Goal: Task Accomplishment & Management: Manage account settings

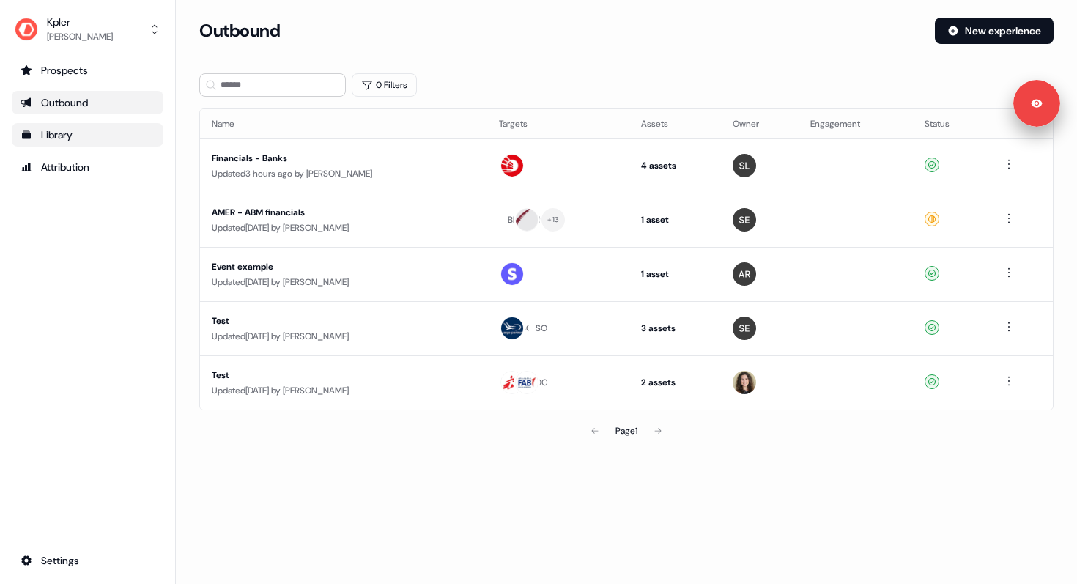
click at [79, 136] on div "Library" at bounding box center [88, 135] width 134 height 15
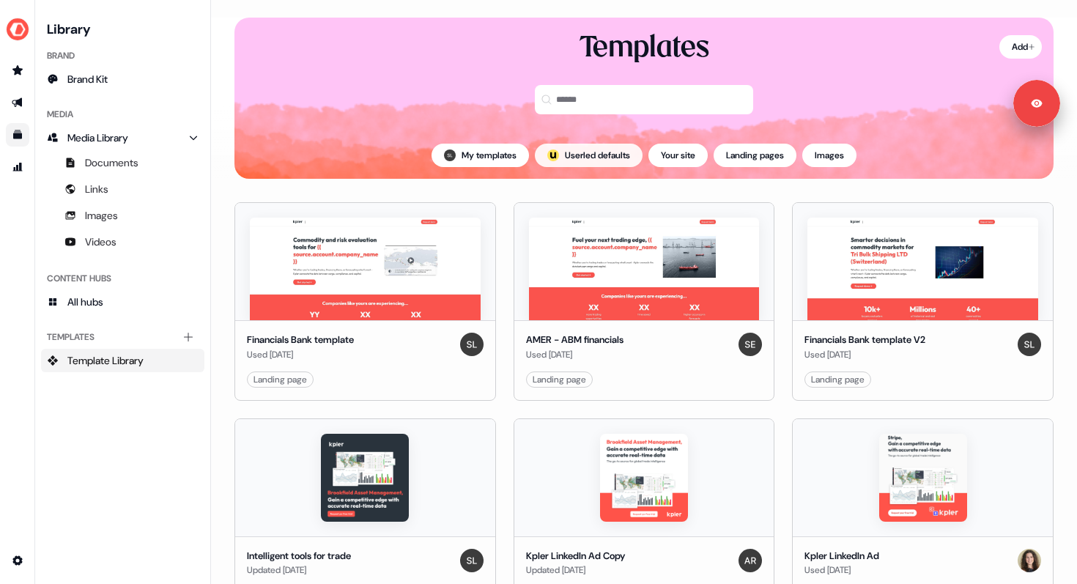
click at [605, 159] on button "; Userled defaults" at bounding box center [589, 155] width 108 height 23
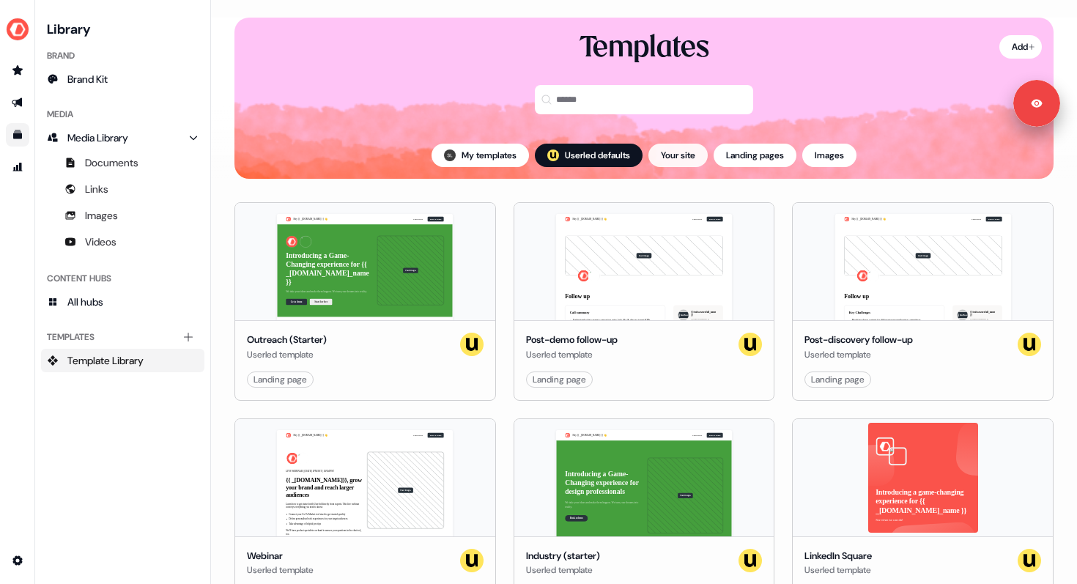
click at [679, 151] on button "Your site" at bounding box center [678, 155] width 59 height 23
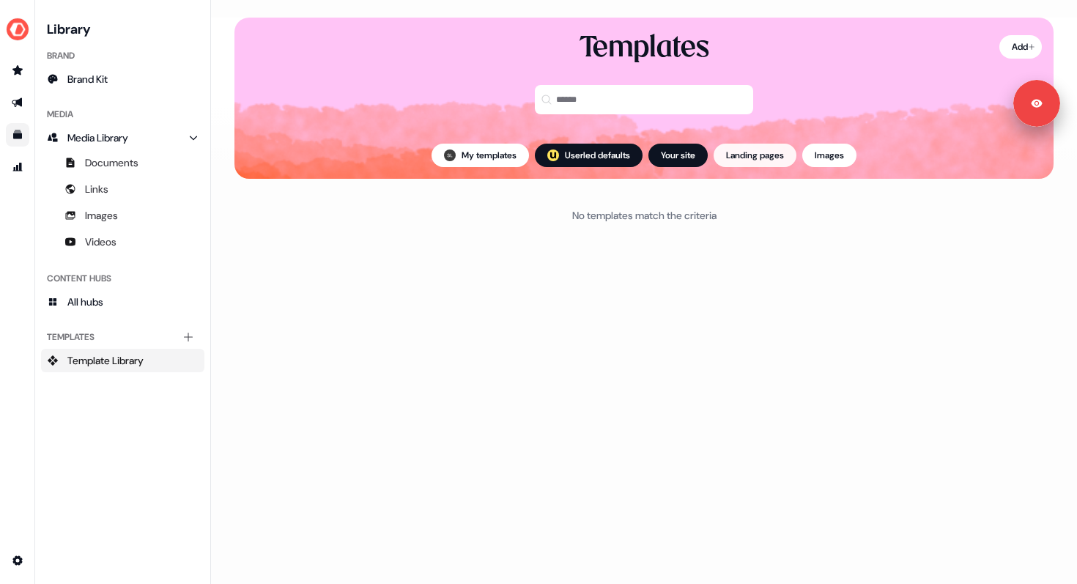
click at [753, 155] on button "Landing pages" at bounding box center [755, 155] width 83 height 23
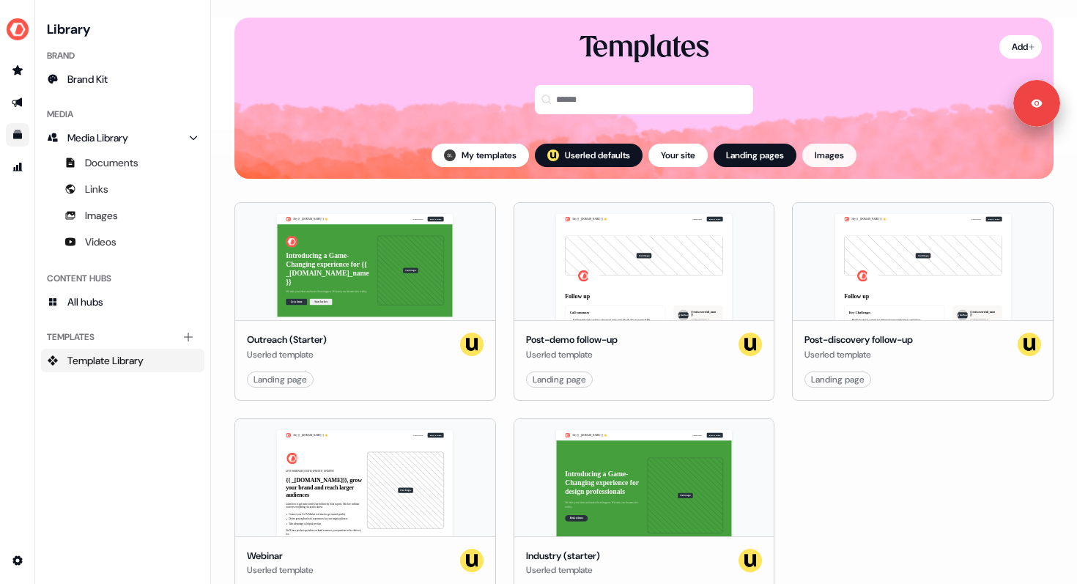
click at [823, 150] on button "Images" at bounding box center [830, 155] width 54 height 23
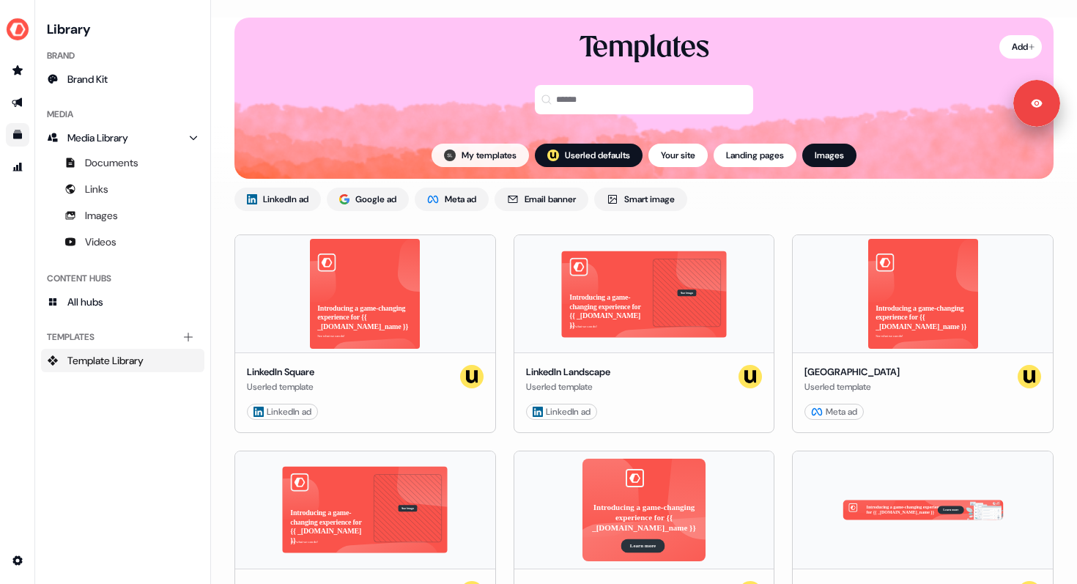
click at [490, 163] on button "My templates" at bounding box center [480, 155] width 97 height 23
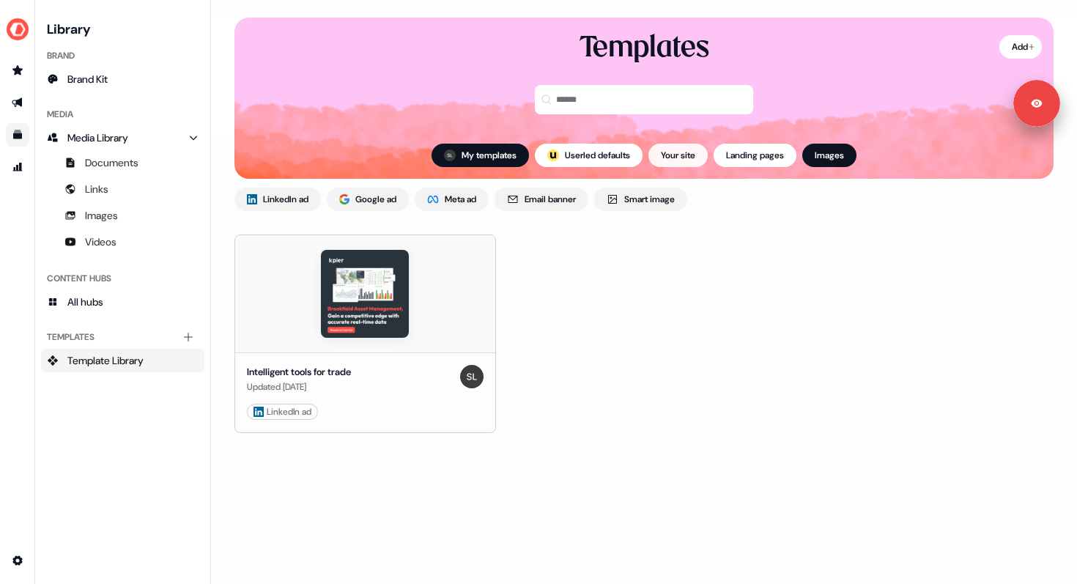
click at [687, 166] on button "Your site" at bounding box center [678, 155] width 59 height 23
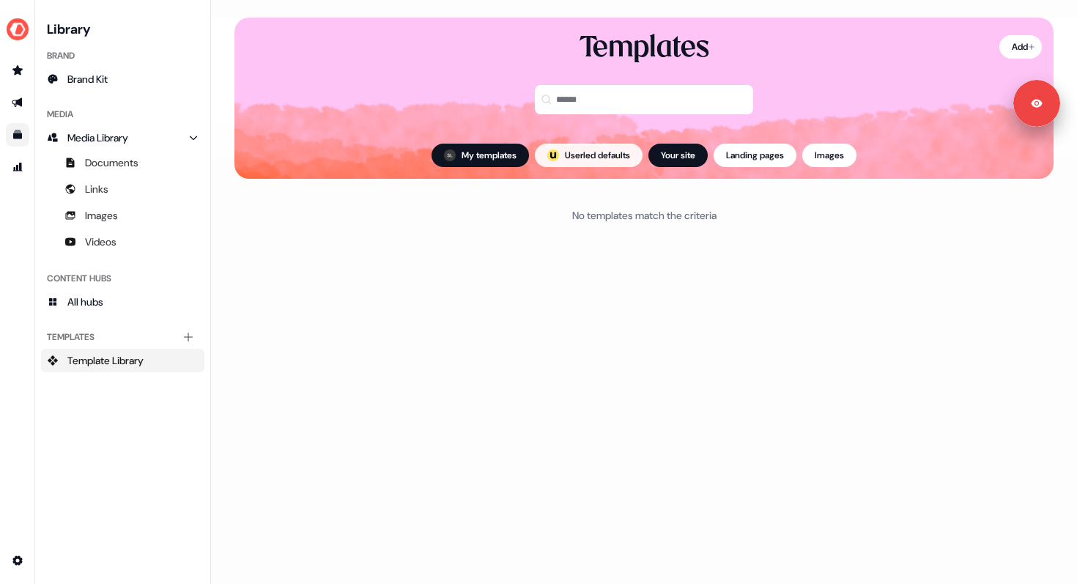
click at [601, 150] on button "; Userled defaults" at bounding box center [589, 155] width 108 height 23
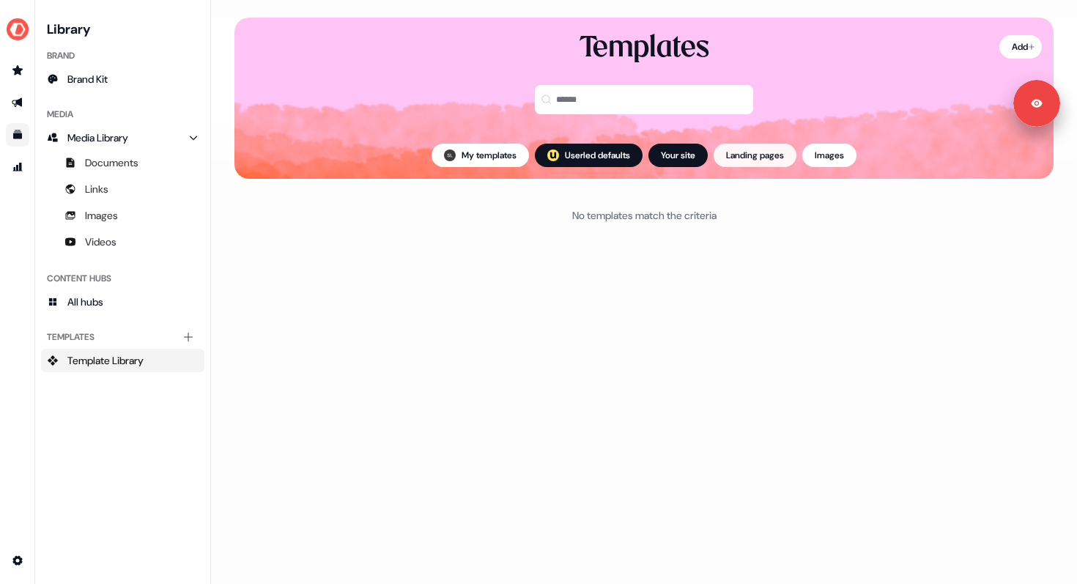
click at [769, 157] on button "Landing pages" at bounding box center [755, 155] width 83 height 23
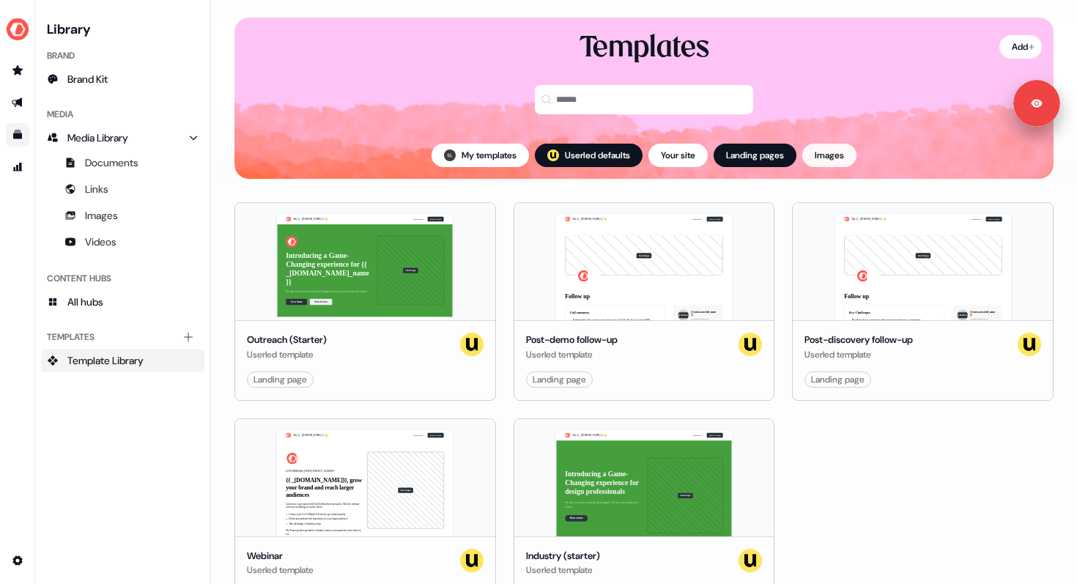
click at [851, 160] on button "Images" at bounding box center [830, 155] width 54 height 23
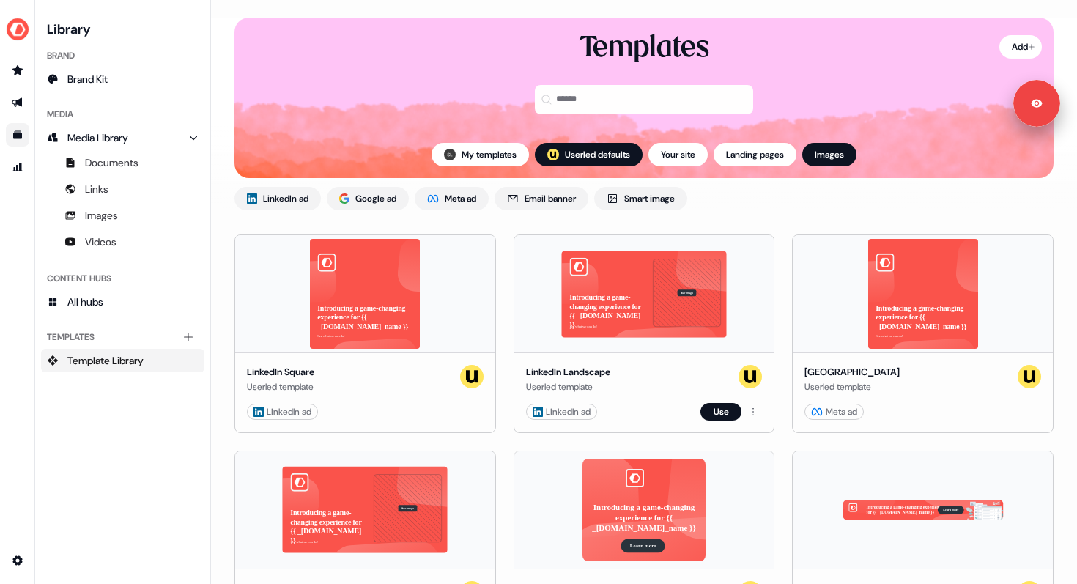
scroll to position [347, 0]
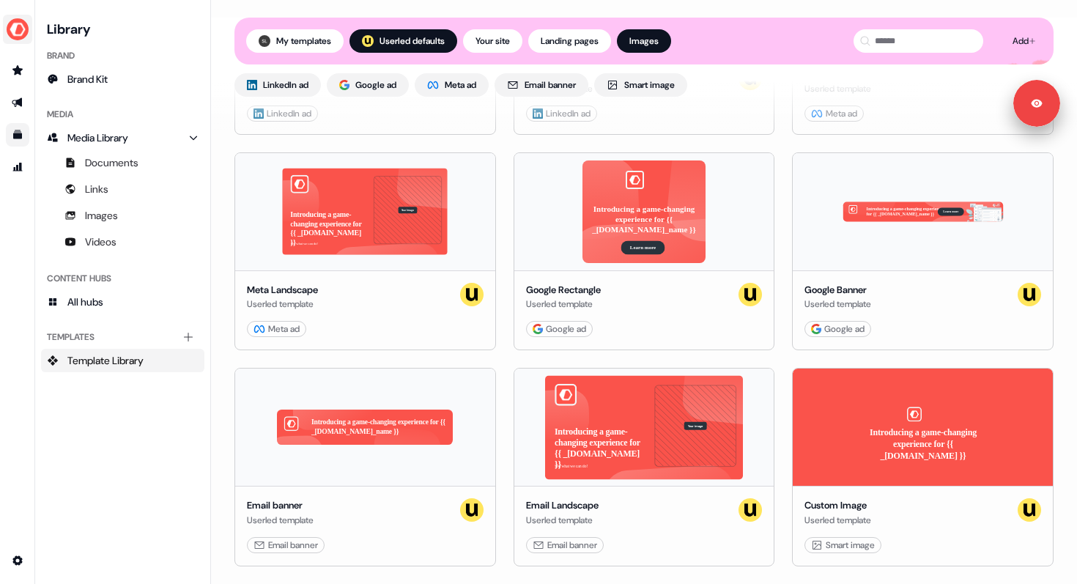
click at [15, 31] on img "side nav menu" at bounding box center [17, 29] width 23 height 23
click at [34, 114] on div "Logout" at bounding box center [75, 121] width 139 height 26
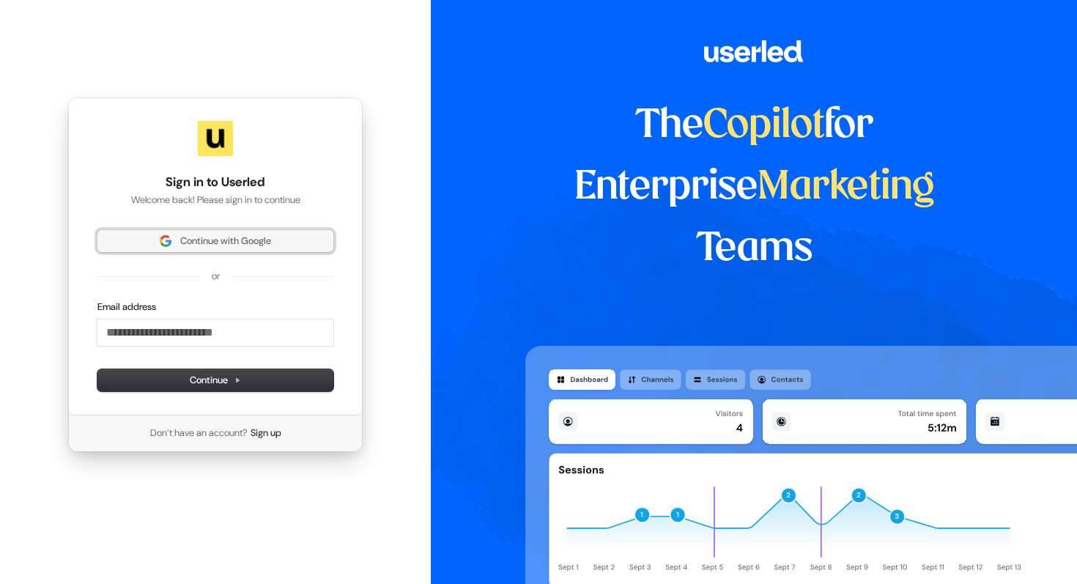
click at [218, 246] on span "Continue with Google" at bounding box center [225, 241] width 91 height 13
